Goal: Transaction & Acquisition: Book appointment/travel/reservation

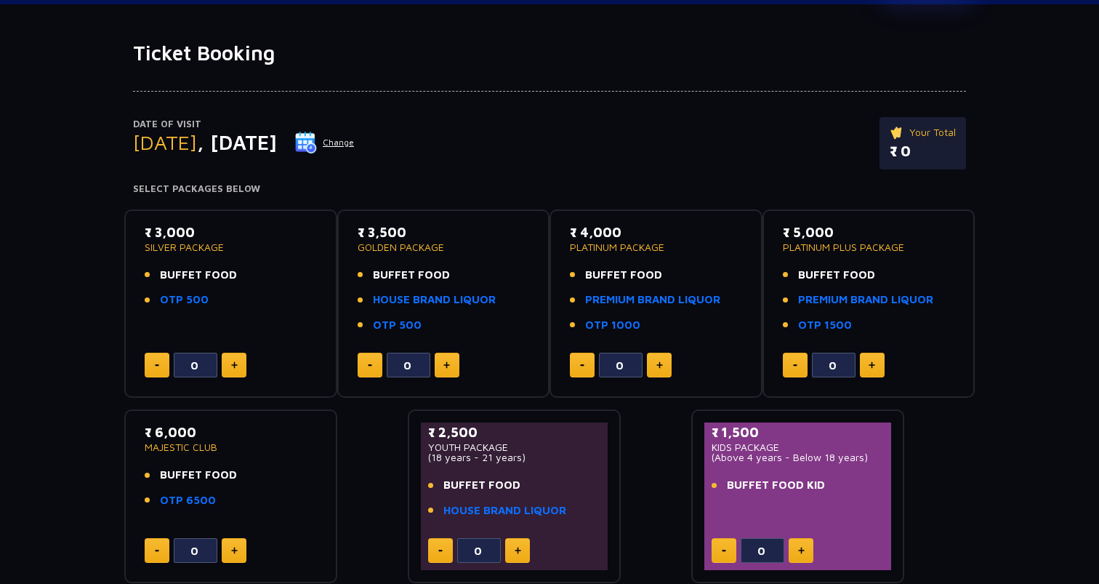
scroll to position [55, 0]
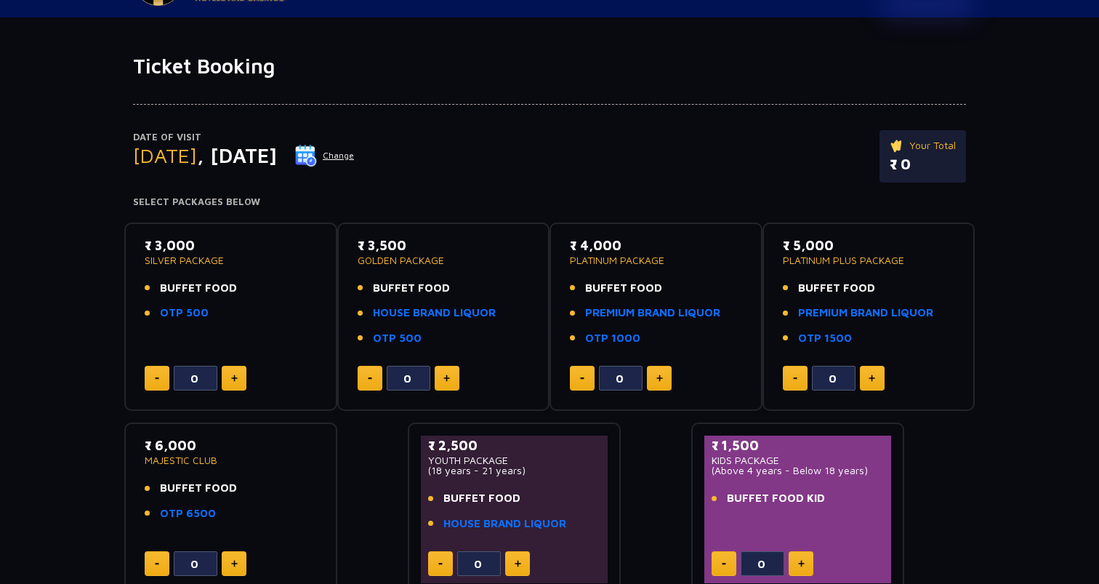
click at [355, 158] on button "Change" at bounding box center [325, 155] width 60 height 23
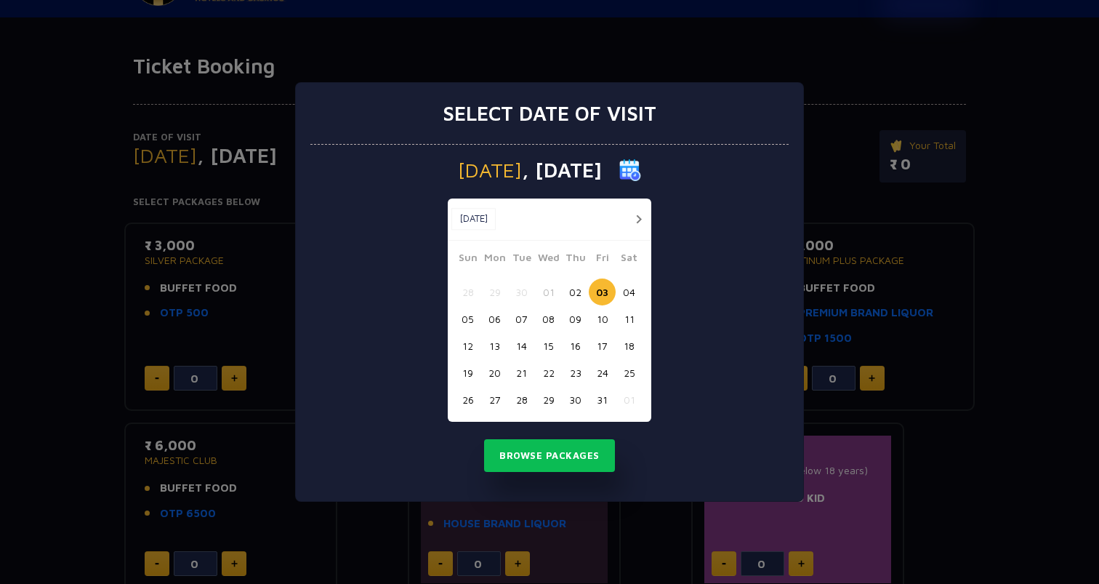
click at [625, 289] on button "04" at bounding box center [629, 292] width 27 height 27
click at [560, 454] on button "Browse Packages" at bounding box center [549, 455] width 131 height 33
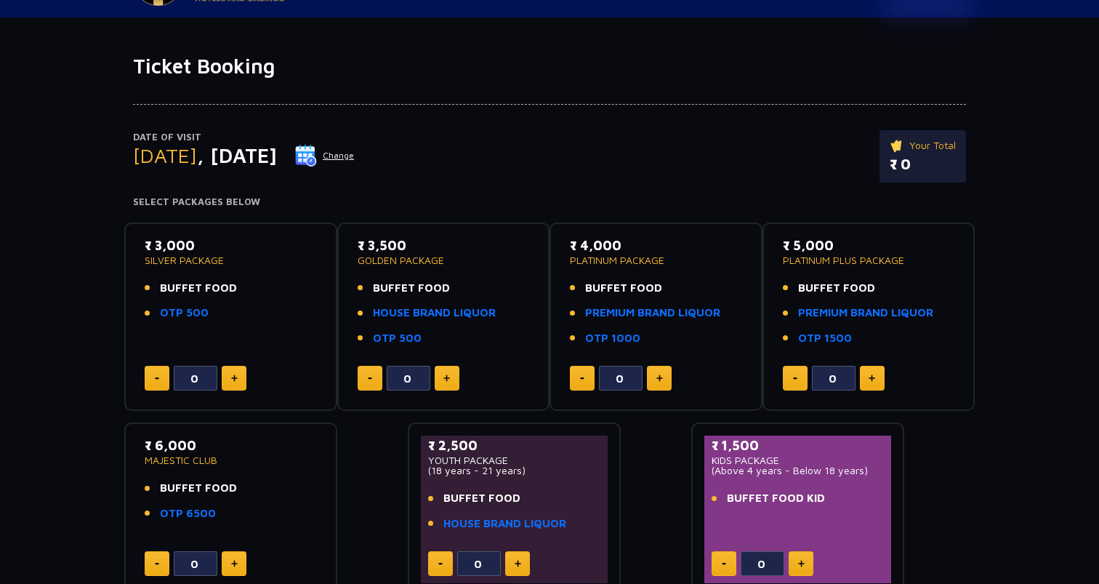
click at [355, 149] on button "Change" at bounding box center [325, 155] width 60 height 23
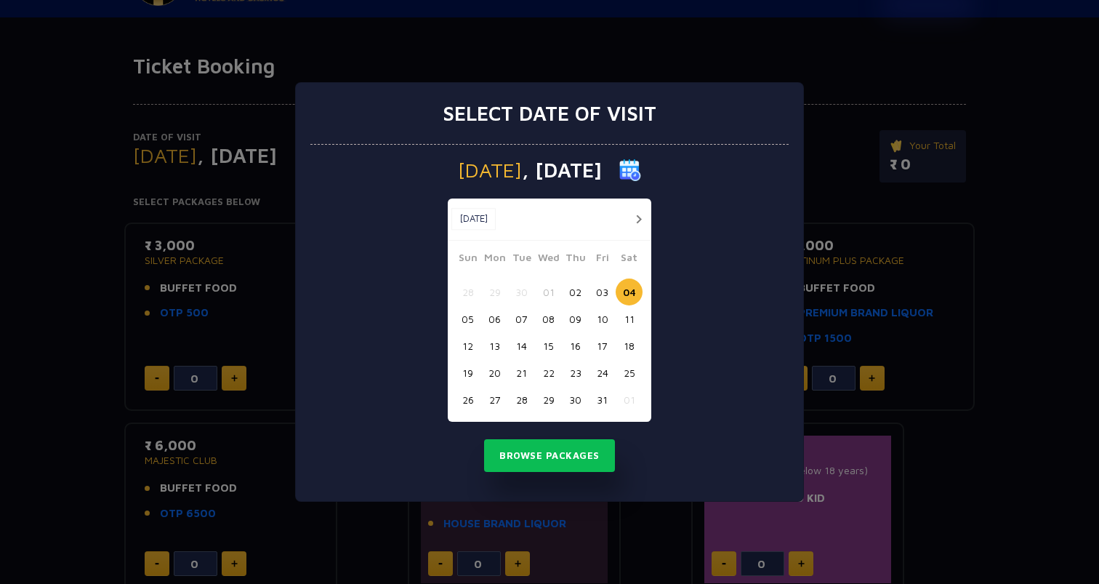
click at [526, 319] on button "07" at bounding box center [521, 318] width 27 height 27
click at [546, 433] on div "[DATE] [DATE] [DATE] Sun Mon Tue Wed Thu Fri Sat 28 29 30 01 02 03 04 05 06 07 …" at bounding box center [549, 323] width 478 height 357
click at [544, 460] on button "Browse Packages" at bounding box center [549, 455] width 131 height 33
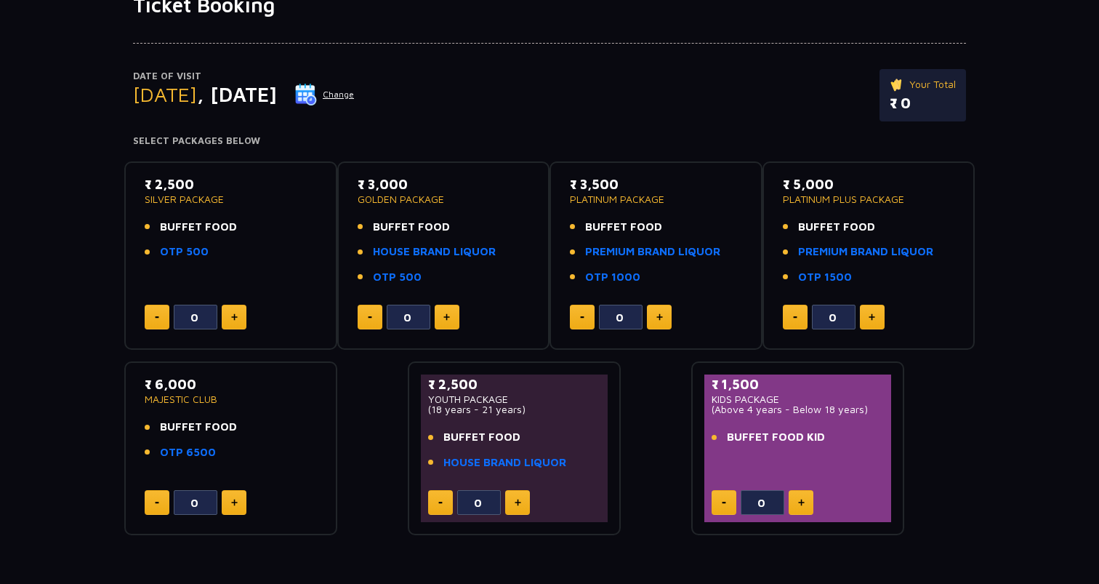
scroll to position [119, 0]
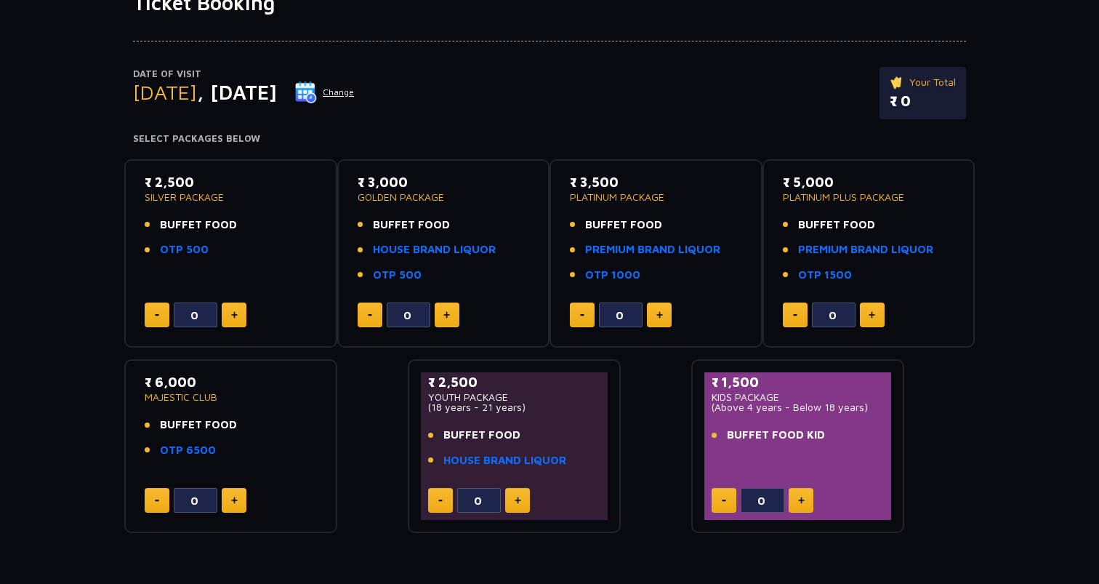
click at [222, 314] on button at bounding box center [234, 314] width 25 height 25
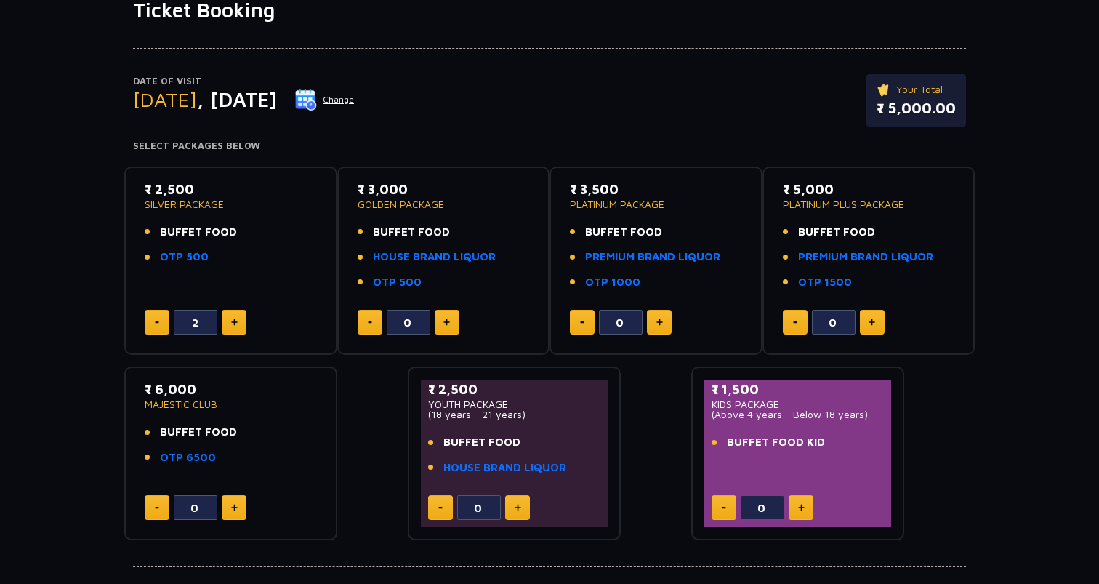
scroll to position [0, 0]
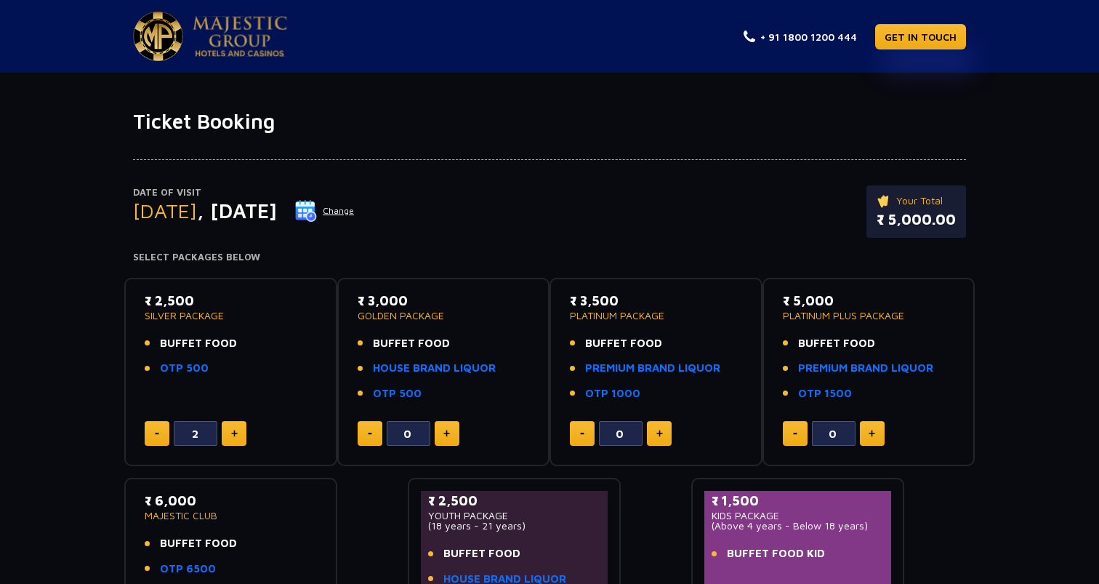
click at [355, 211] on button "Change" at bounding box center [325, 210] width 60 height 23
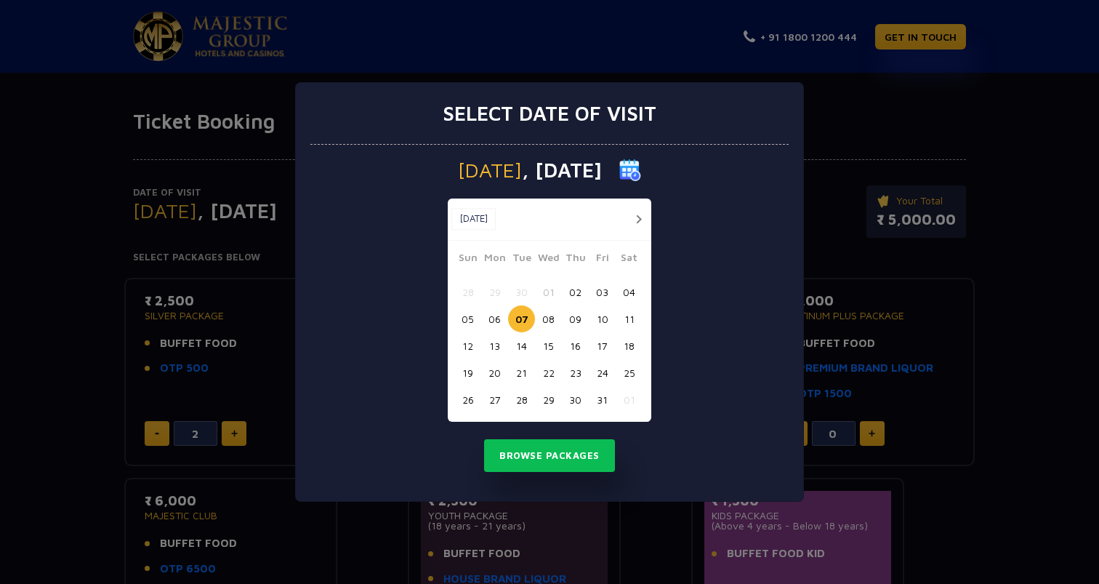
click at [871, 356] on div "Select date of visit [DATE] [DATE] [DATE] Sun Mon Tue Wed Thu Fri Sat 28 29 30 …" at bounding box center [549, 292] width 1099 height 584
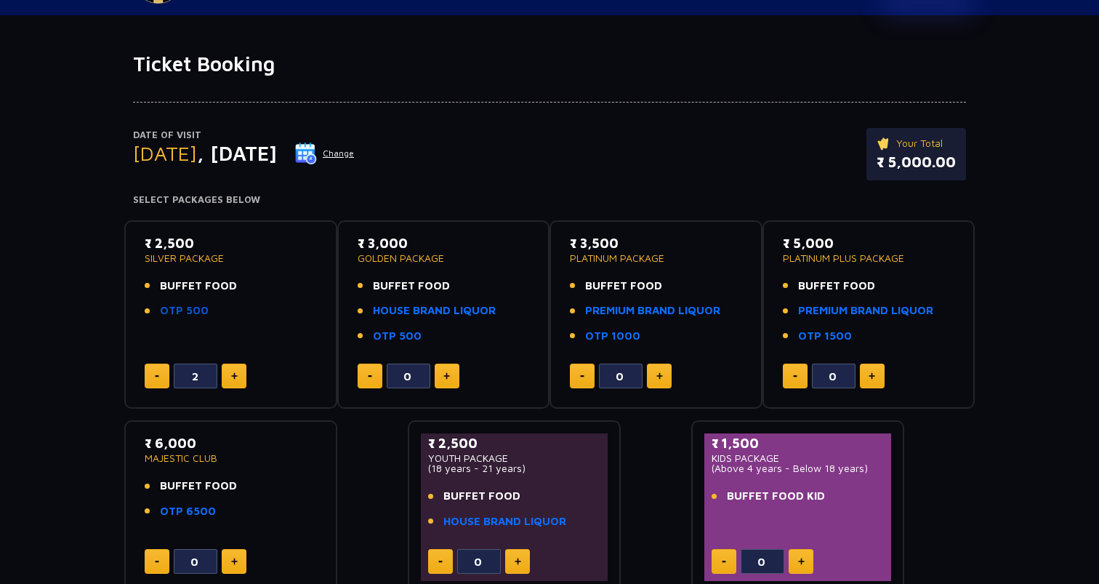
scroll to position [82, 0]
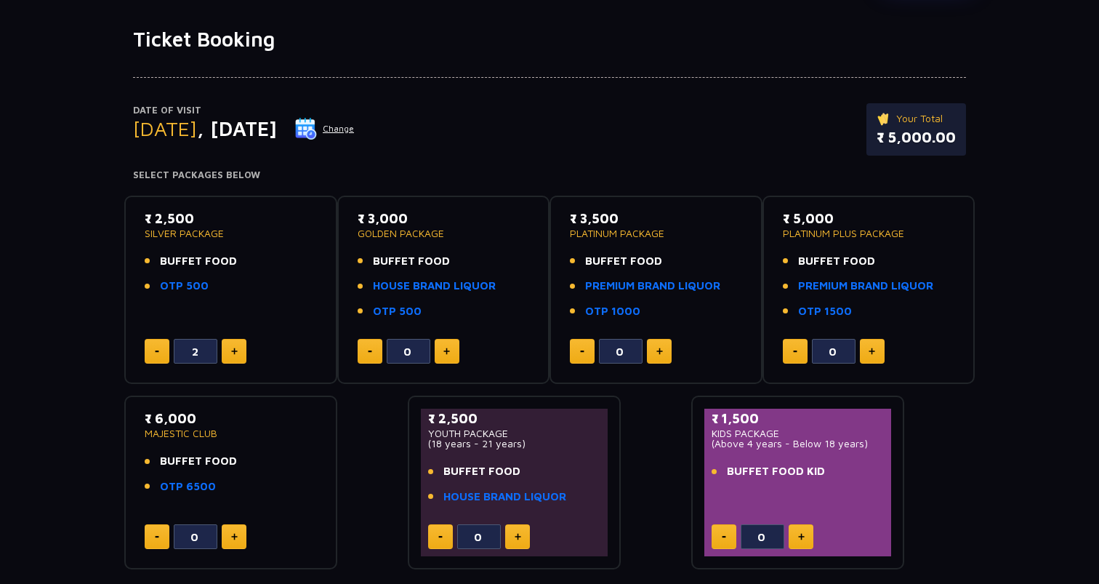
click at [156, 356] on button at bounding box center [157, 351] width 25 height 25
type input "0"
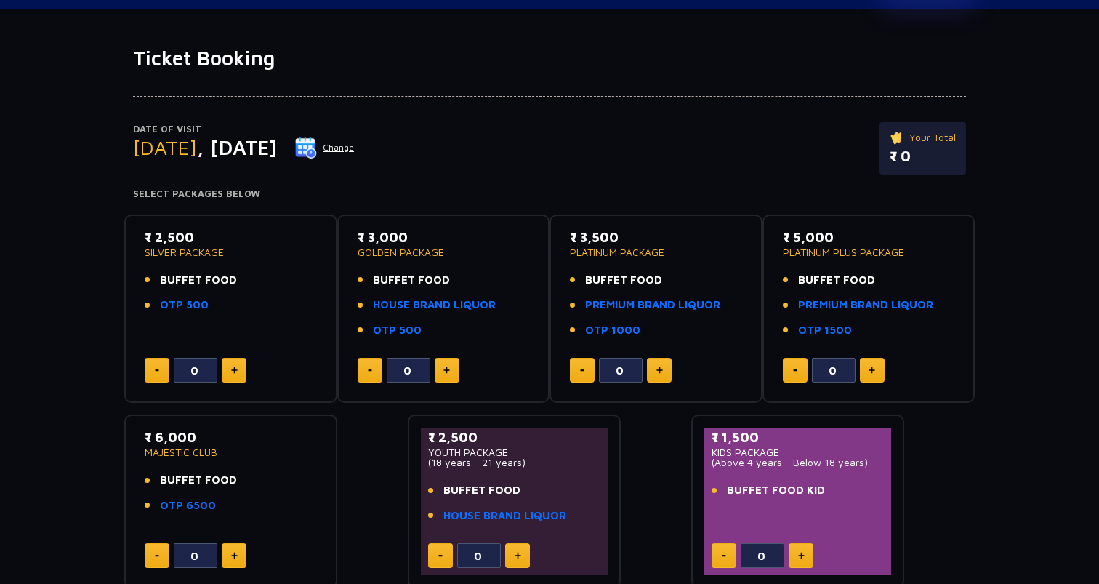
click at [355, 156] on button "Change" at bounding box center [325, 147] width 60 height 23
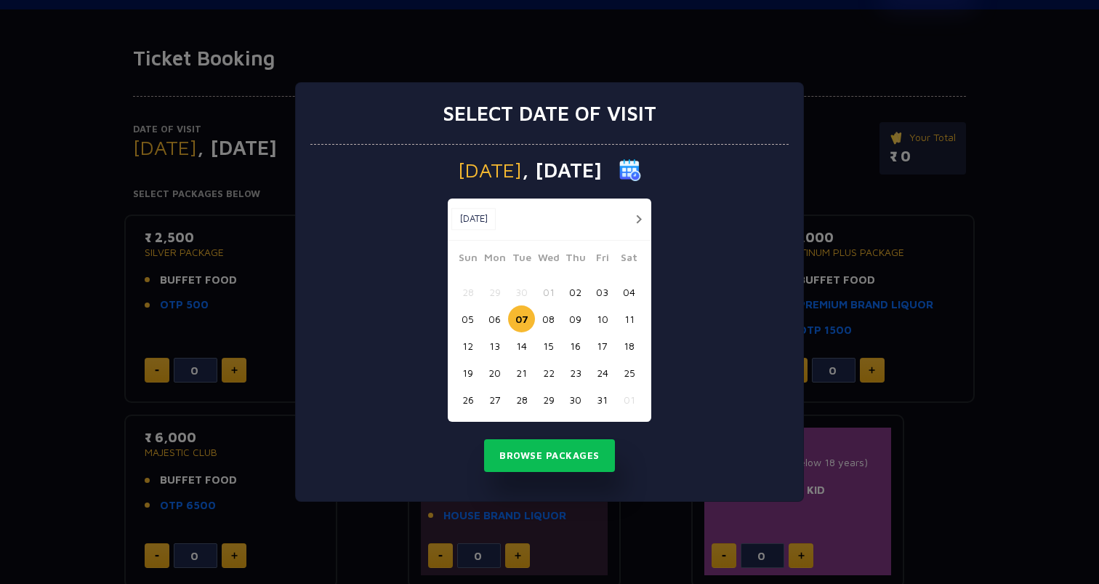
click at [500, 329] on button "06" at bounding box center [494, 318] width 27 height 27
click at [478, 307] on div "05 06 07 08 09 10 11" at bounding box center [549, 318] width 191 height 27
click at [468, 316] on button "05" at bounding box center [467, 318] width 27 height 27
click at [636, 281] on button "04" at bounding box center [629, 292] width 27 height 27
click at [606, 288] on button "03" at bounding box center [602, 292] width 27 height 27
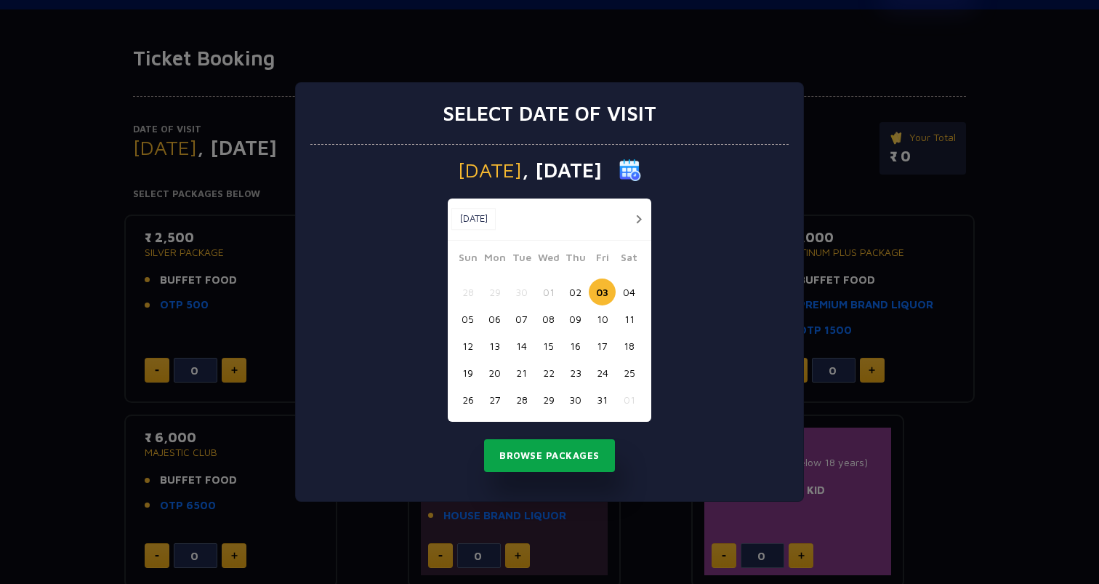
click at [554, 451] on button "Browse Packages" at bounding box center [549, 455] width 131 height 33
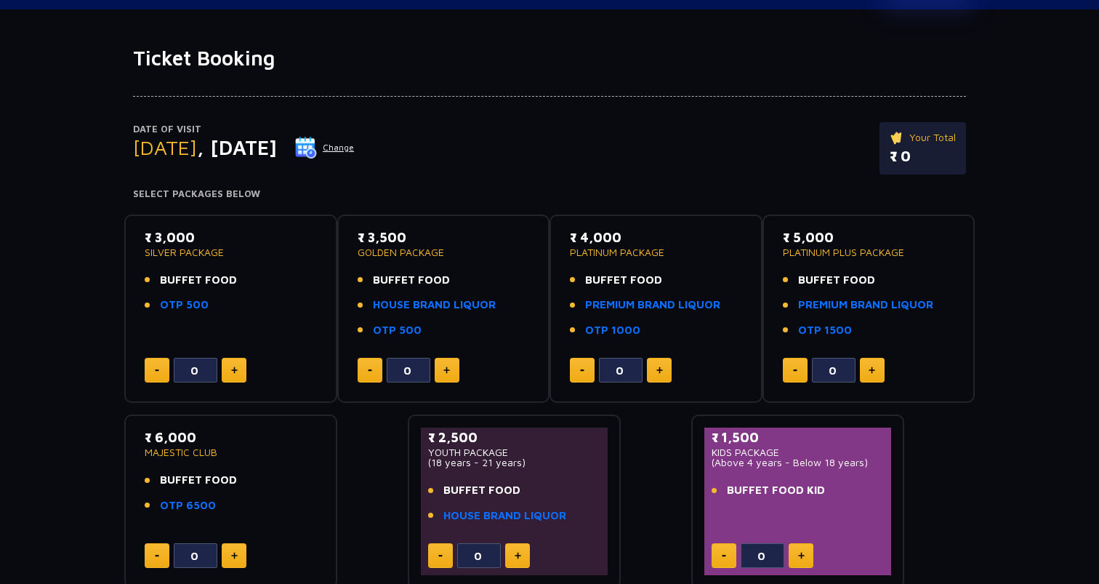
click at [390, 316] on ul "BUFFET FOOD HOUSE BRAND LIQUOR OTP 500" at bounding box center [444, 305] width 172 height 67
click at [441, 309] on link "HOUSE BRAND LIQUOR" at bounding box center [434, 305] width 123 height 17
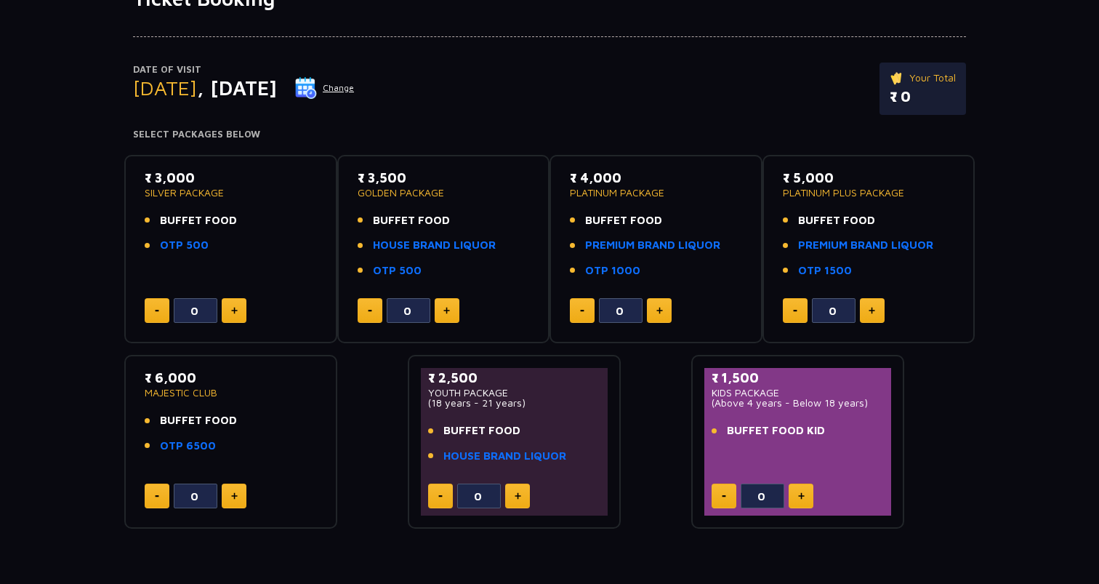
scroll to position [127, 0]
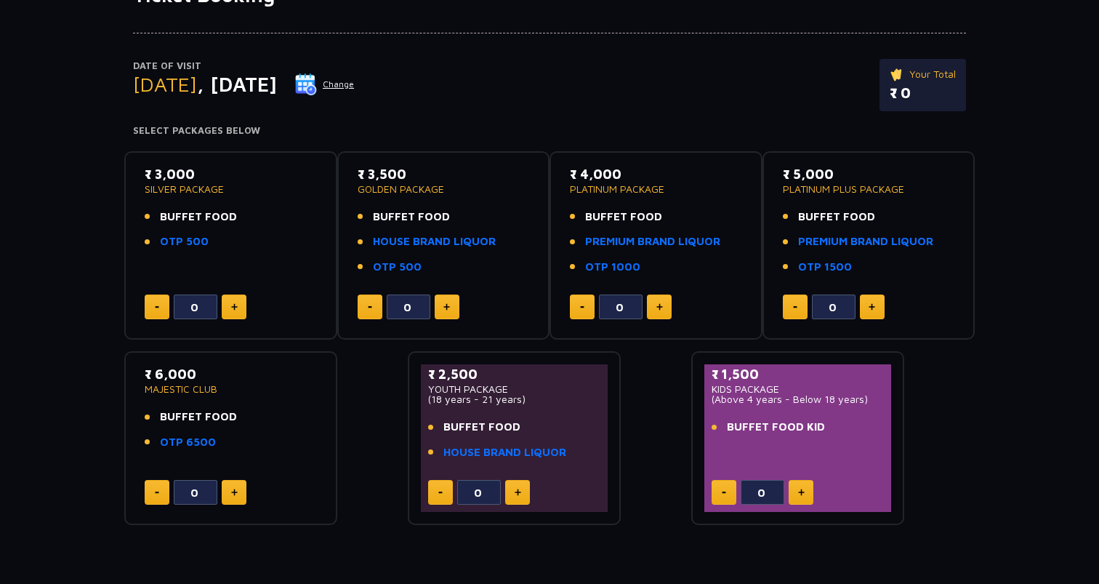
click at [311, 217] on li "BUFFET FOOD" at bounding box center [231, 217] width 172 height 17
click at [301, 196] on div "₹ 3,000 SILVER PACKAGE BUFFET FOOD OTP 500" at bounding box center [231, 211] width 172 height 95
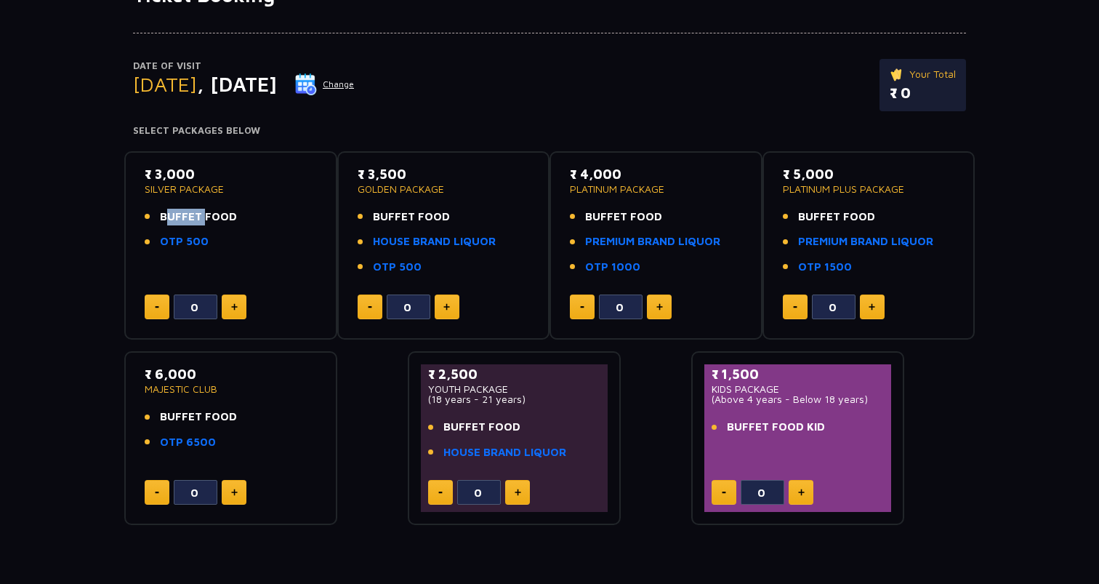
click at [301, 196] on div "₹ 3,000 SILVER PACKAGE BUFFET FOOD OTP 500" at bounding box center [231, 211] width 172 height 95
click at [399, 201] on div "₹ 3,500 GOLDEN PACKAGE BUFFET FOOD HOUSE BRAND LIQUOR OTP 500" at bounding box center [444, 224] width 172 height 120
click at [400, 196] on div "₹ 3,500 GOLDEN PACKAGE BUFFET FOOD HOUSE BRAND LIQUOR OTP 500" at bounding box center [444, 224] width 172 height 120
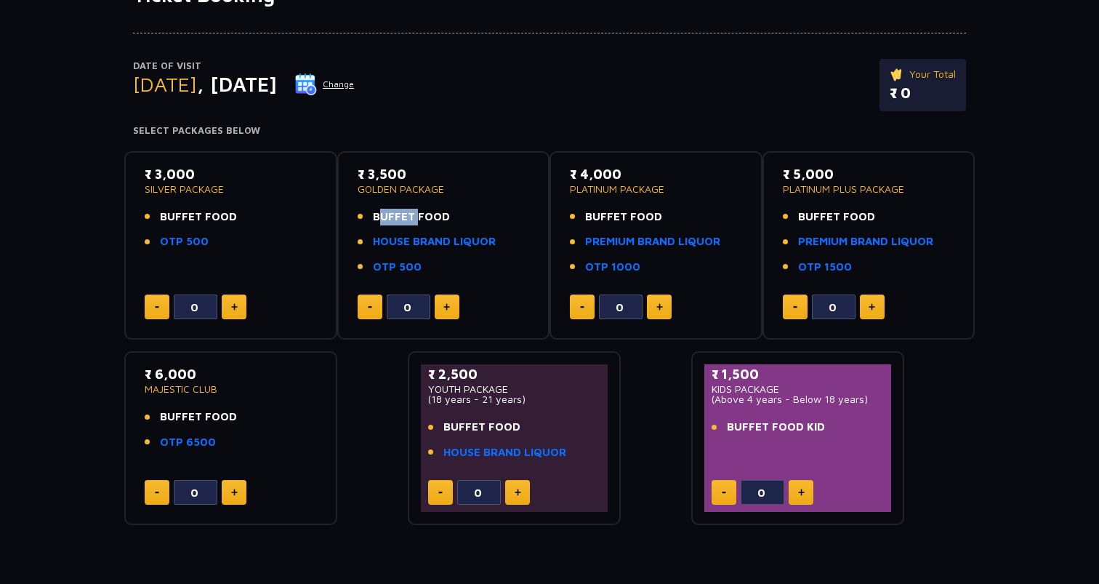
click at [400, 196] on div "₹ 3,500 GOLDEN PACKAGE BUFFET FOOD HOUSE BRAND LIQUOR OTP 500" at bounding box center [444, 224] width 172 height 120
click at [400, 184] on p "GOLDEN PACKAGE" at bounding box center [444, 189] width 172 height 10
click at [404, 262] on link "OTP 500" at bounding box center [397, 267] width 49 height 17
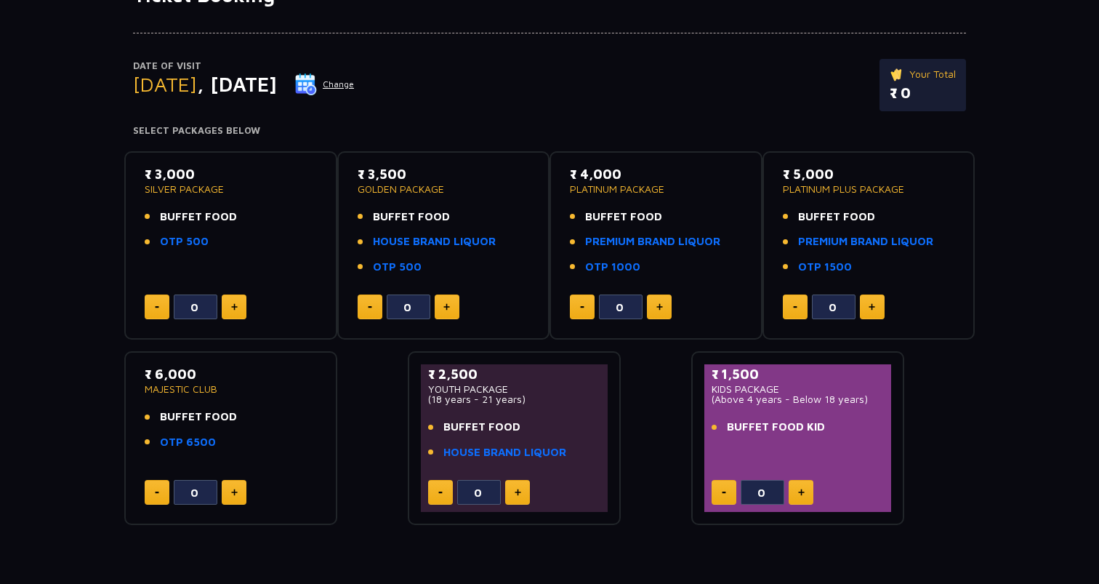
click at [401, 450] on div "₹ 3,000 SILVER PACKAGE BUFFET FOOD OTP 500 0 ₹ 3,500 GOLDEN PACKAGE BUFFET FOOD…" at bounding box center [549, 333] width 851 height 386
click at [745, 57] on div "Date of Visit [DATE] Change Your Total ₹ 0 Select Packages Below" at bounding box center [549, 71] width 851 height 129
